Goal: Find specific page/section: Find specific page/section

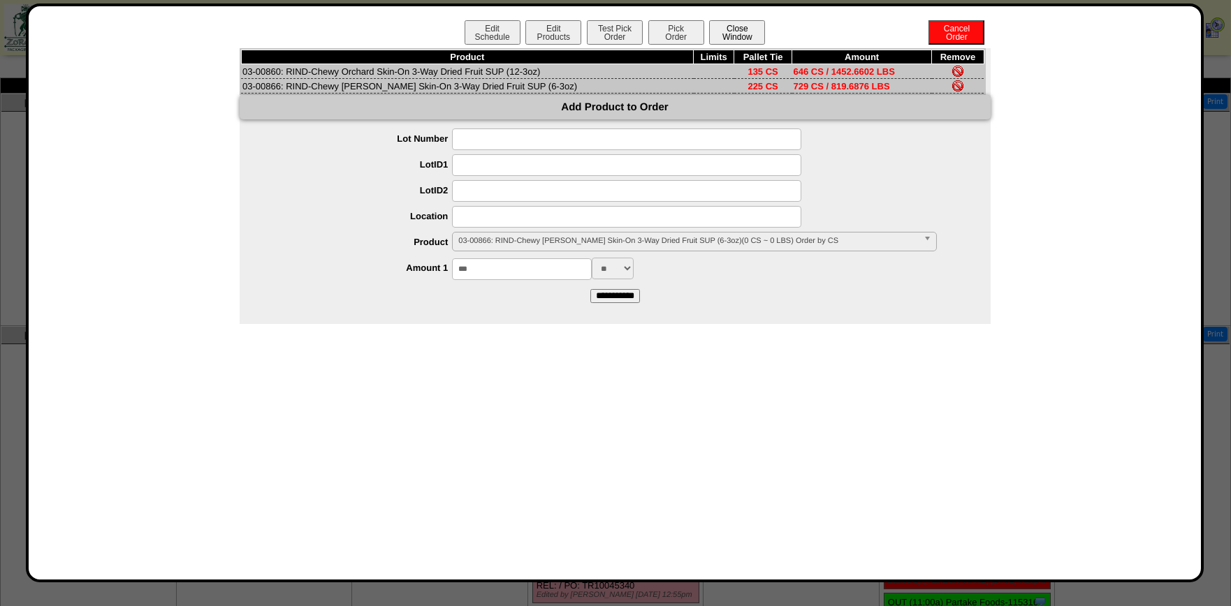
click at [747, 35] on button "Close Window" at bounding box center [737, 32] width 56 height 24
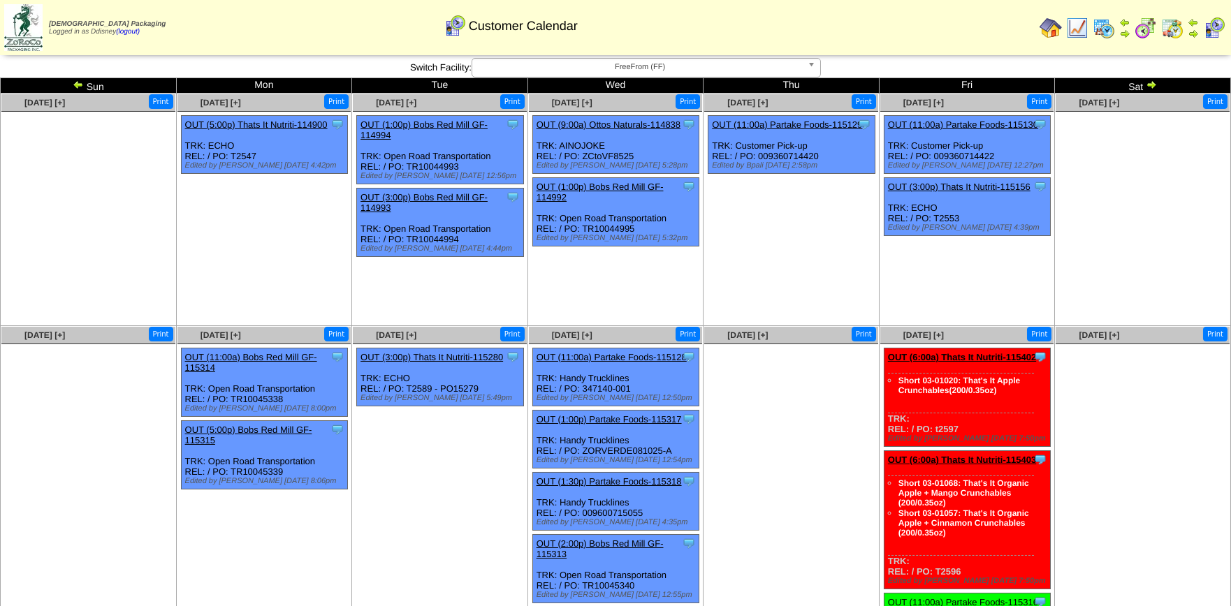
click at [1149, 82] on img at bounding box center [1151, 84] width 11 height 11
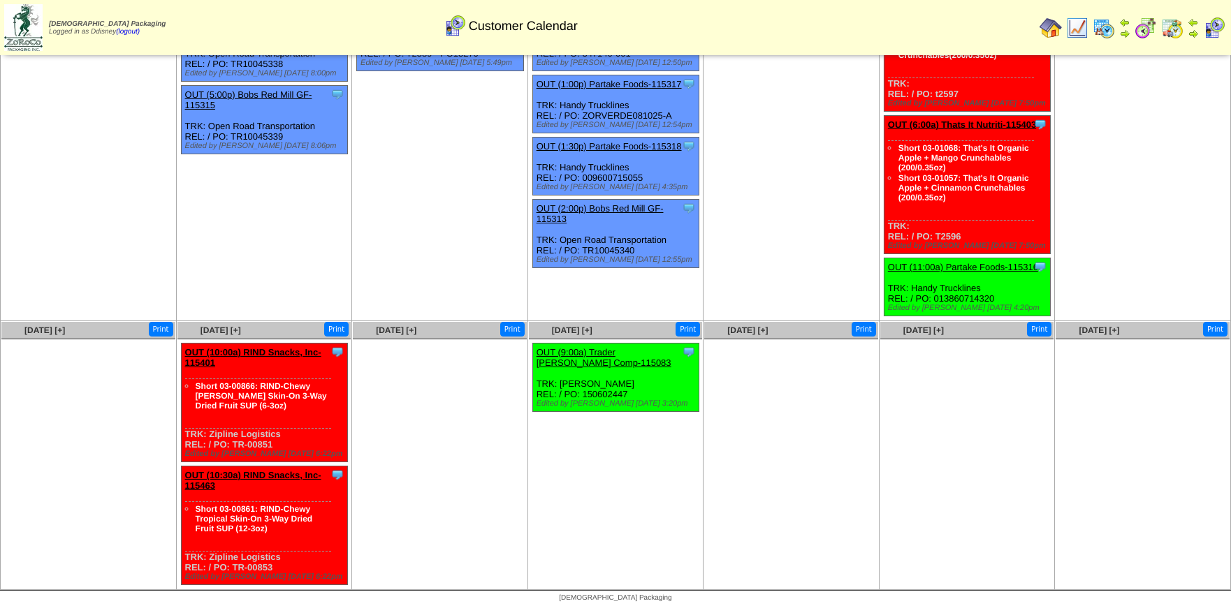
scroll to position [104, 0]
